Goal: Task Accomplishment & Management: Manage account settings

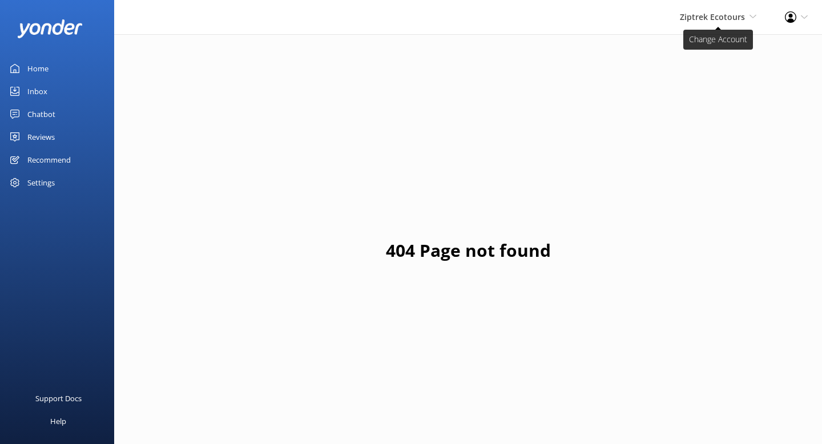
click at [698, 19] on span "Ziptrek Ecotours" at bounding box center [712, 16] width 65 height 11
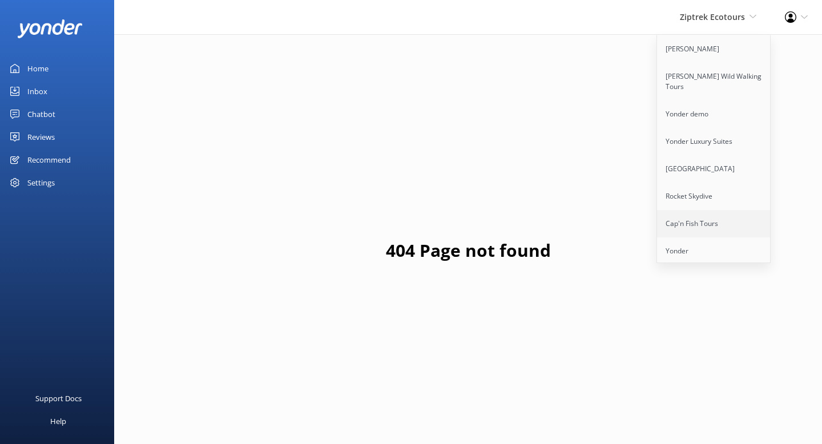
scroll to position [79, 0]
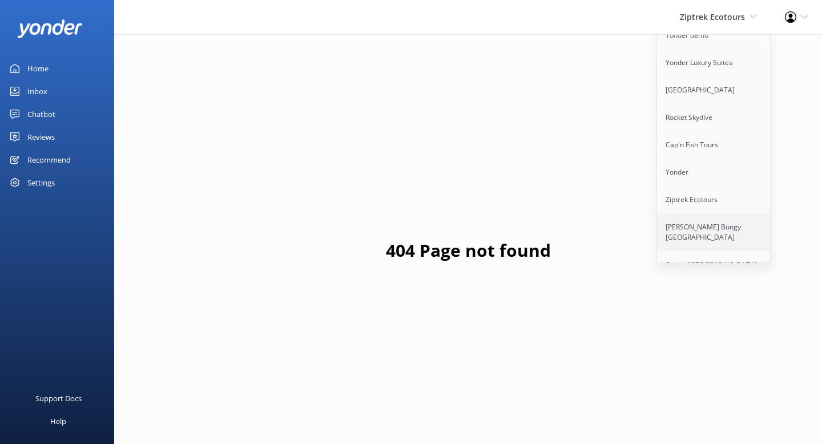
click at [688, 224] on link "[PERSON_NAME] Bungy [GEOGRAPHIC_DATA]" at bounding box center [714, 233] width 114 height 38
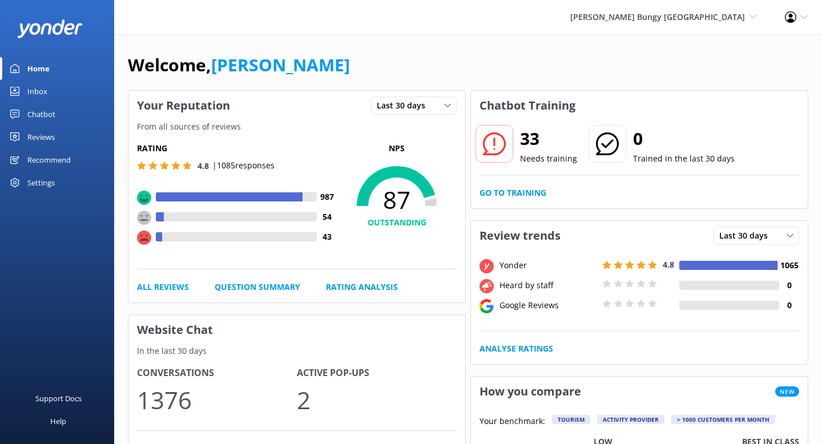
click at [52, 184] on div "Settings" at bounding box center [40, 182] width 27 height 23
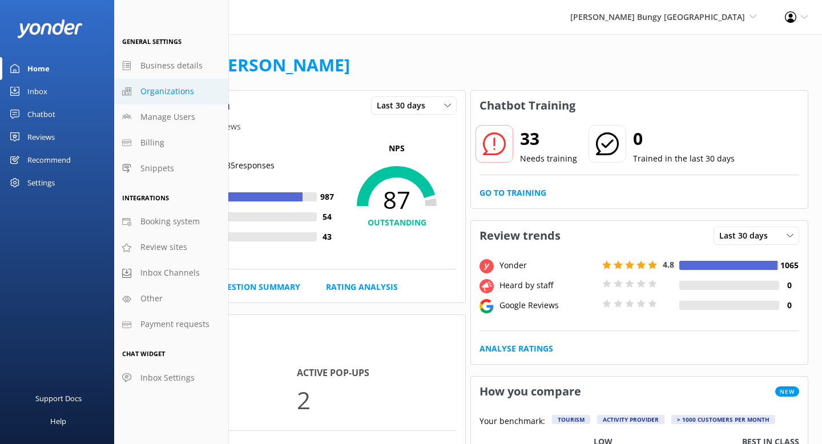
click at [158, 88] on span "Organizations" at bounding box center [167, 91] width 54 height 13
